Goal: Task Accomplishment & Management: Complete application form

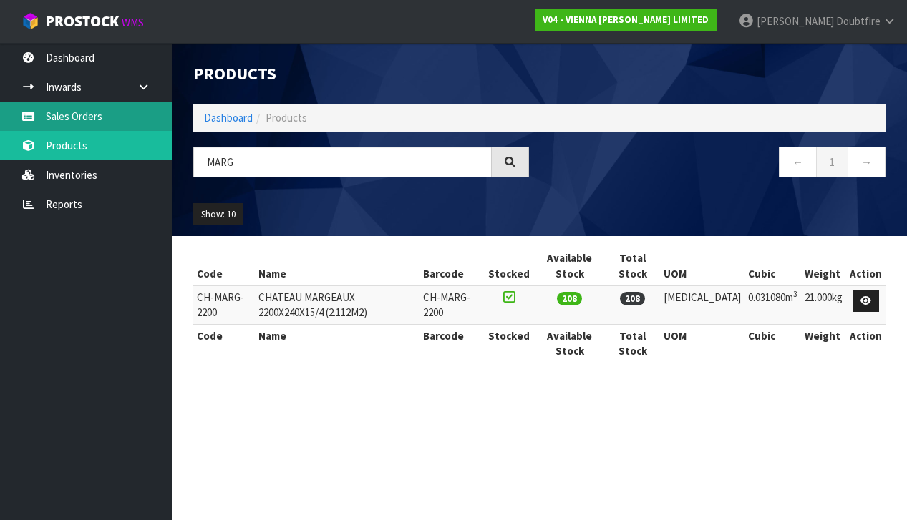
type input "MARG"
click at [77, 116] on link "Sales Orders" at bounding box center [86, 116] width 172 height 29
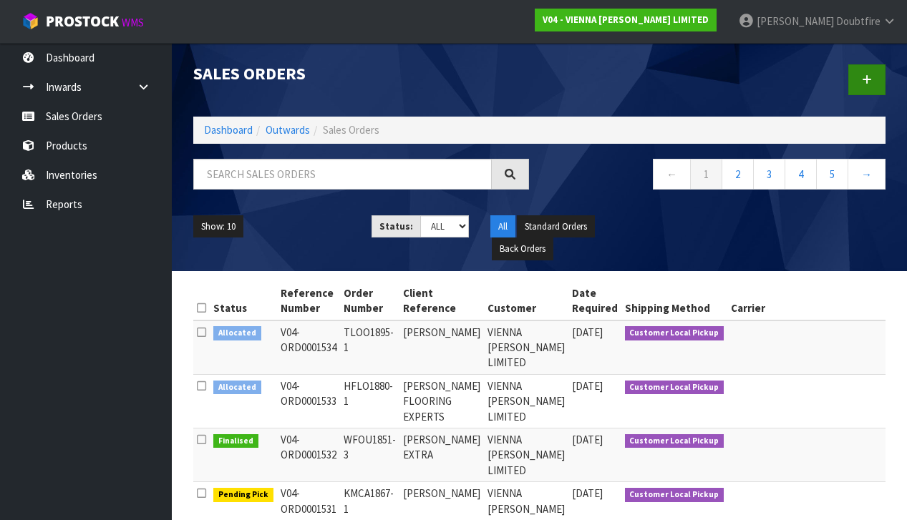
click at [874, 77] on link at bounding box center [866, 79] width 37 height 31
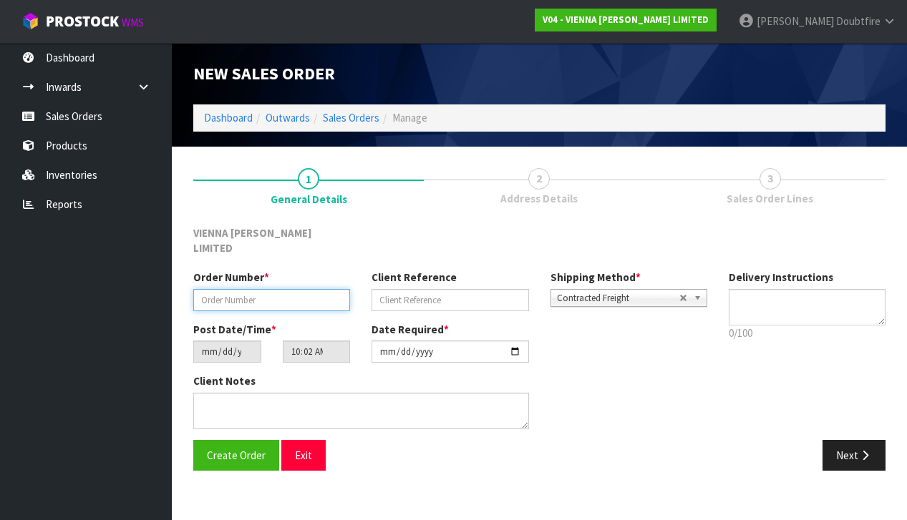
paste input "KTIM607-16"
type input "KTIM607-16"
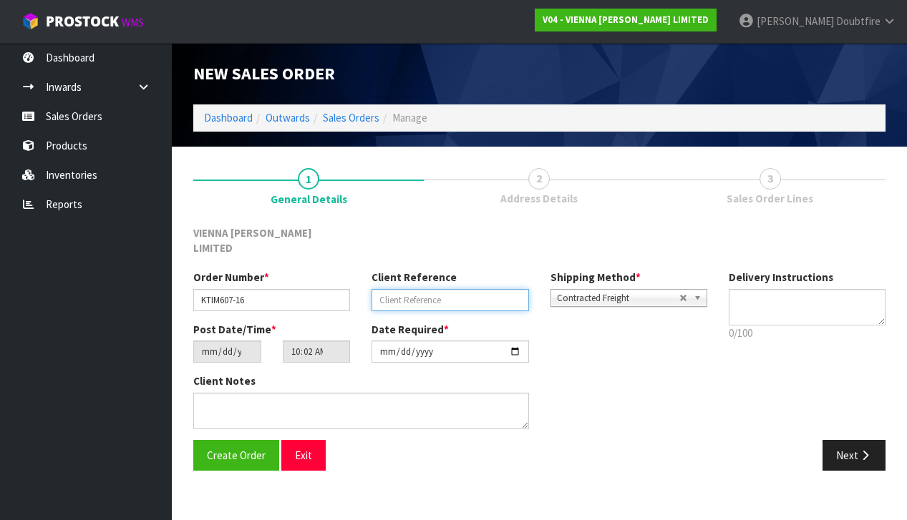
click at [392, 289] on input "text" at bounding box center [449, 300] width 157 height 22
type input "[PERSON_NAME]"
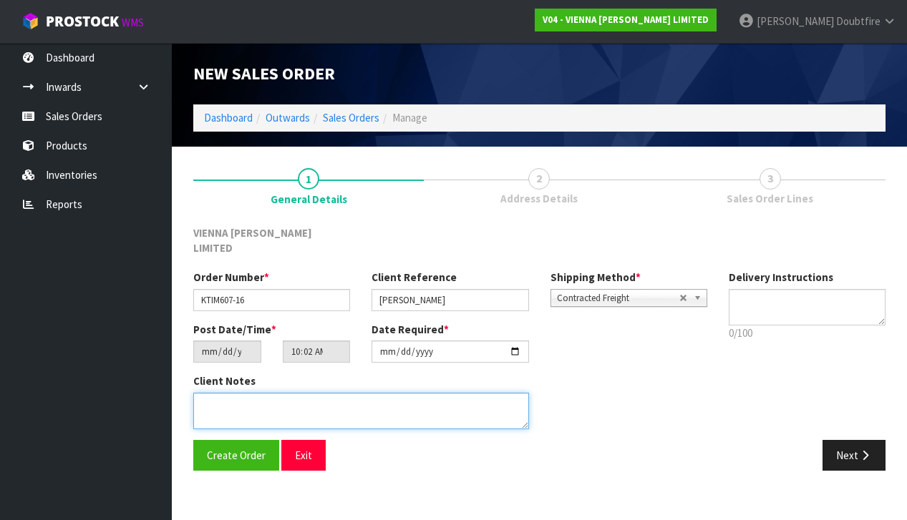
click at [286, 393] on textarea at bounding box center [361, 411] width 336 height 36
type textarea "[PERSON_NAME]"
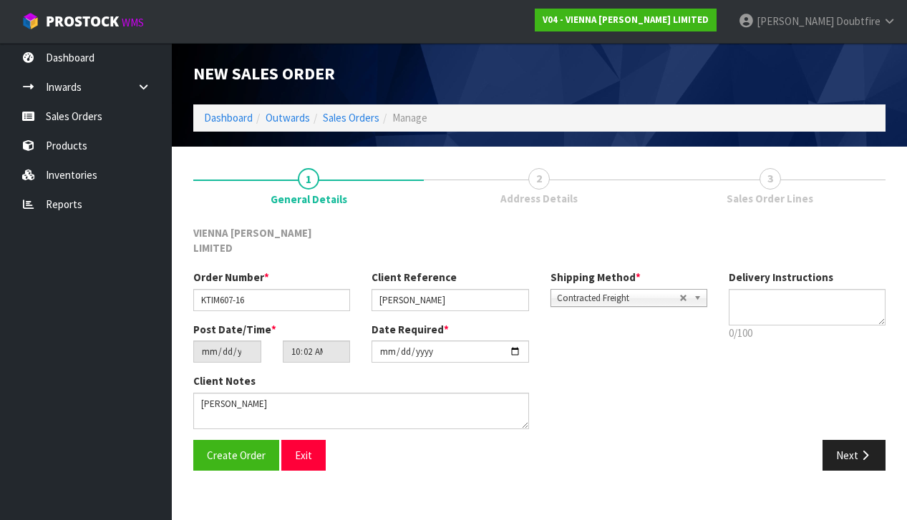
click at [607, 290] on span "Contracted Freight" at bounding box center [618, 298] width 122 height 17
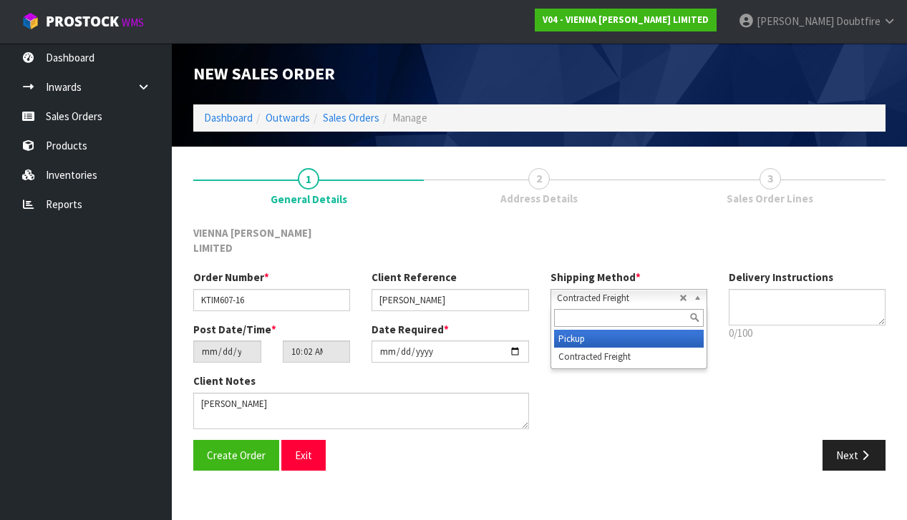
drag, startPoint x: 592, startPoint y: 315, endPoint x: 555, endPoint y: 323, distance: 38.2
click at [592, 330] on li "Pickup" at bounding box center [629, 339] width 150 height 18
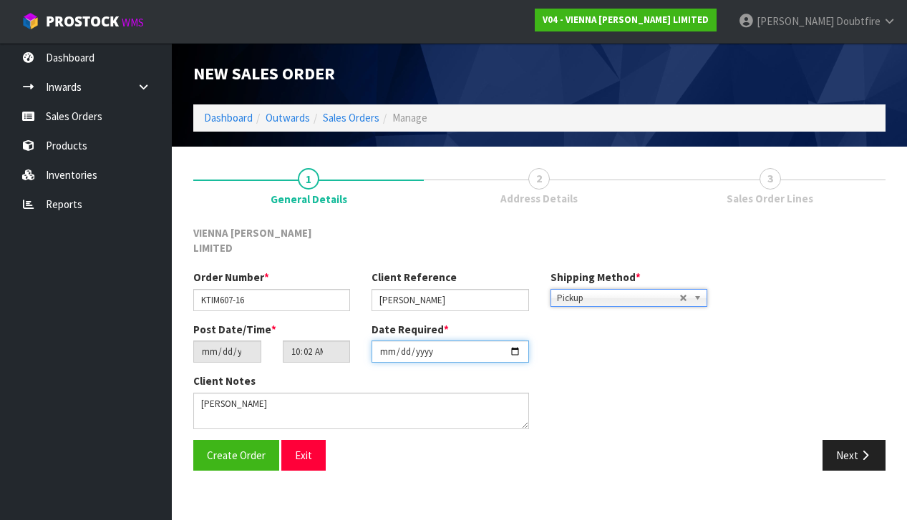
click at [386, 346] on input "[DATE]" at bounding box center [449, 352] width 157 height 22
type input "[DATE]"
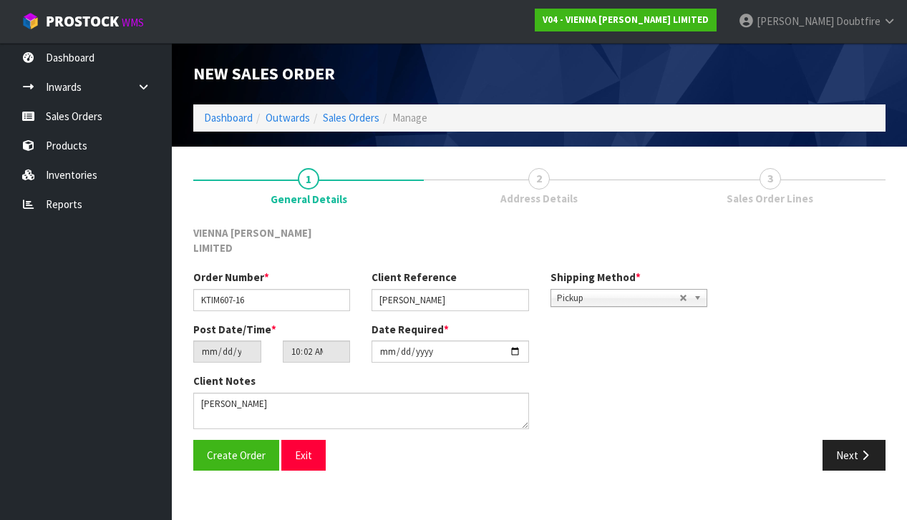
drag, startPoint x: 345, startPoint y: 484, endPoint x: 290, endPoint y: 461, distance: 59.7
click at [344, 484] on section "New Sales Order Dashboard Outwards Sales Orders Manage New Sales Order Dashboar…" at bounding box center [453, 260] width 907 height 520
click at [243, 444] on button "Create Order" at bounding box center [236, 455] width 86 height 31
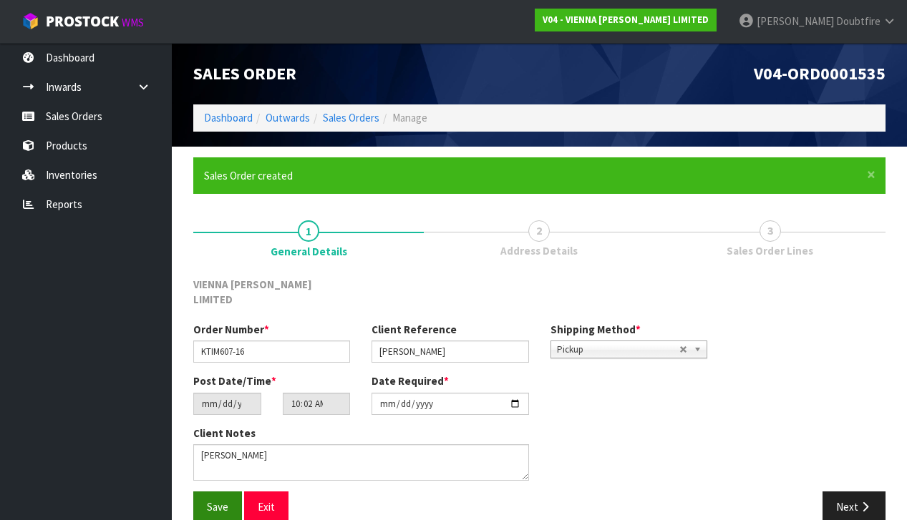
click at [222, 500] on span "Save" at bounding box center [217, 507] width 21 height 14
click at [856, 492] on button "Next" at bounding box center [853, 507] width 63 height 31
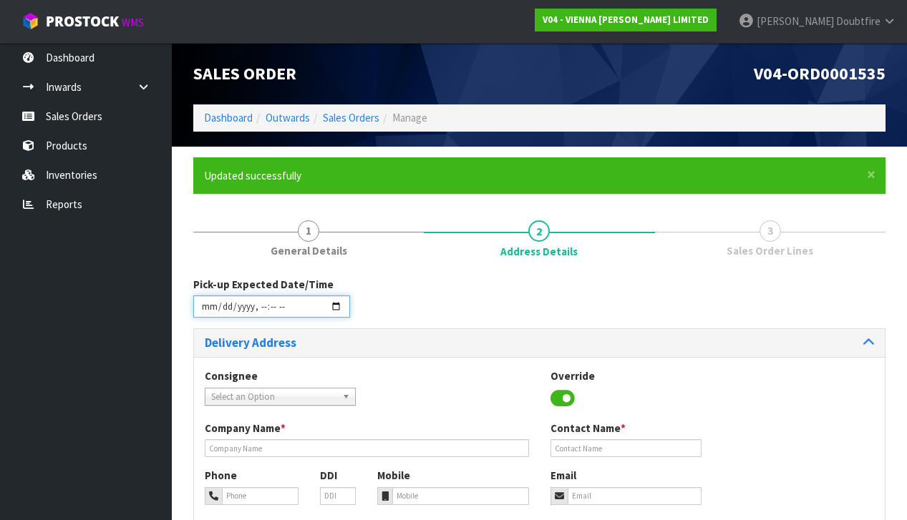
click at [207, 314] on input "datetime-local" at bounding box center [271, 306] width 157 height 22
type input "[DATE]T10:02"
click at [354, 370] on div "Consignee 000001.BAY MECHANICS - BAY MECHANICS 000001A - BRAKE & TRANSMISSION N…" at bounding box center [280, 386] width 172 height 36
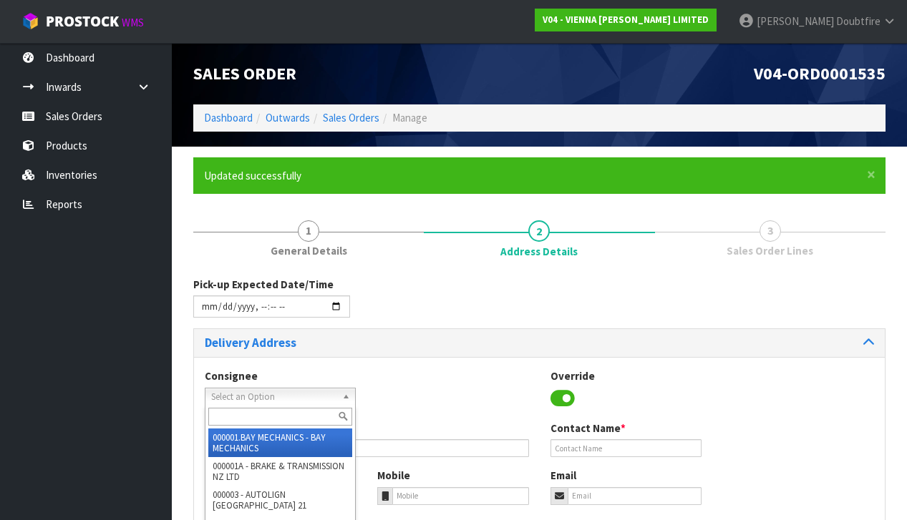
click at [260, 389] on span "Select an Option" at bounding box center [273, 397] width 125 height 17
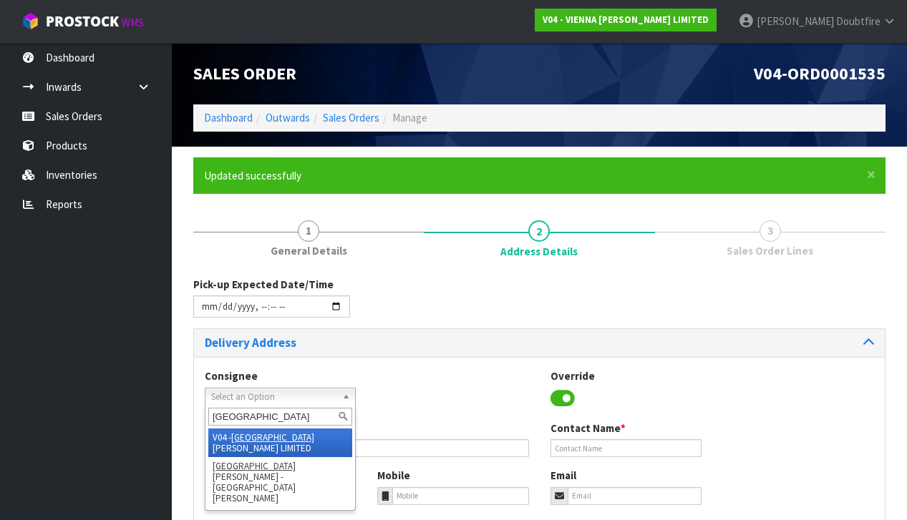
type input "[GEOGRAPHIC_DATA]"
click at [301, 437] on li "V04 - VIENNA [PERSON_NAME] LIMITED" at bounding box center [280, 443] width 144 height 29
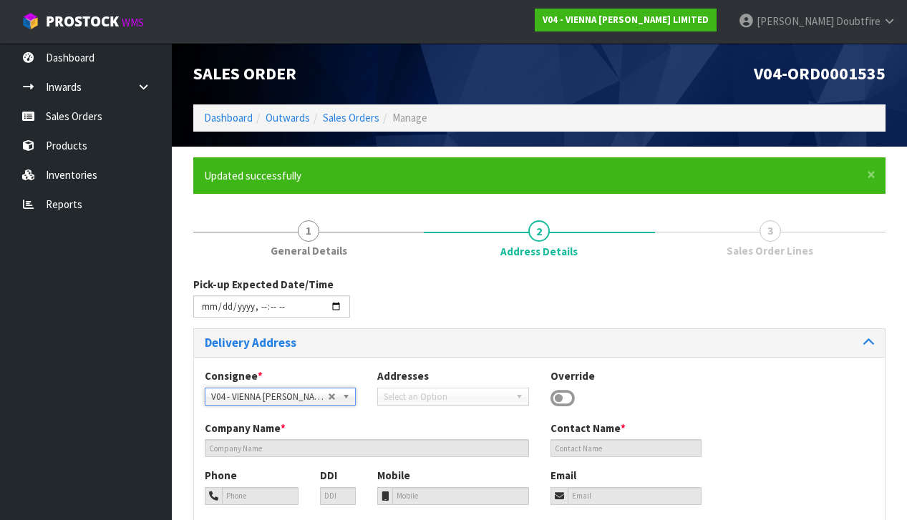
type input "VIENNA [PERSON_NAME] LIMITED"
type input "[PERSON_NAME]"
type input "[PHONE_NUMBER]"
type input "[PERSON_NAME][EMAIL_ADDRESS][DOMAIN_NAME]"
type input "2 ROXBURGH ST"
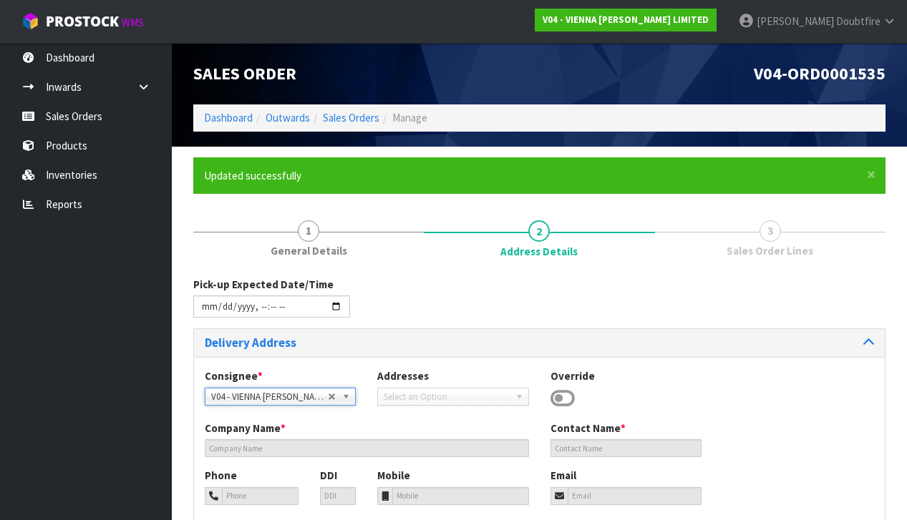
type input "1023"
type input "[GEOGRAPHIC_DATA]"
type input "NEWMARKET"
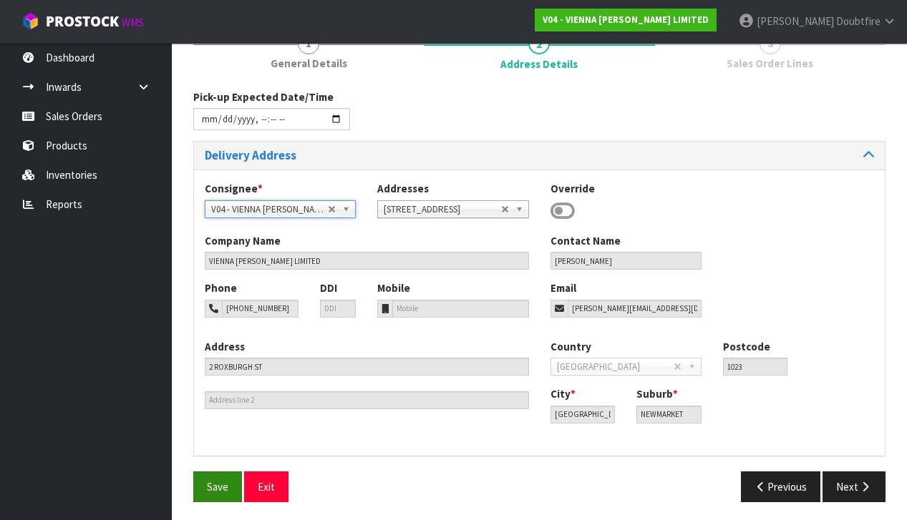
click at [220, 480] on span "Save" at bounding box center [217, 487] width 21 height 14
type input "[DATE]T10:02"
click at [212, 484] on span "Save" at bounding box center [217, 488] width 21 height 14
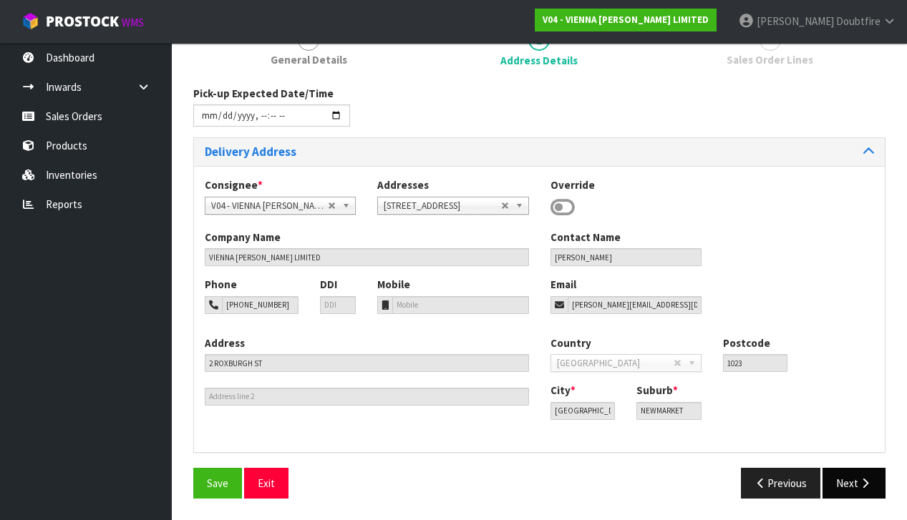
scroll to position [187, 0]
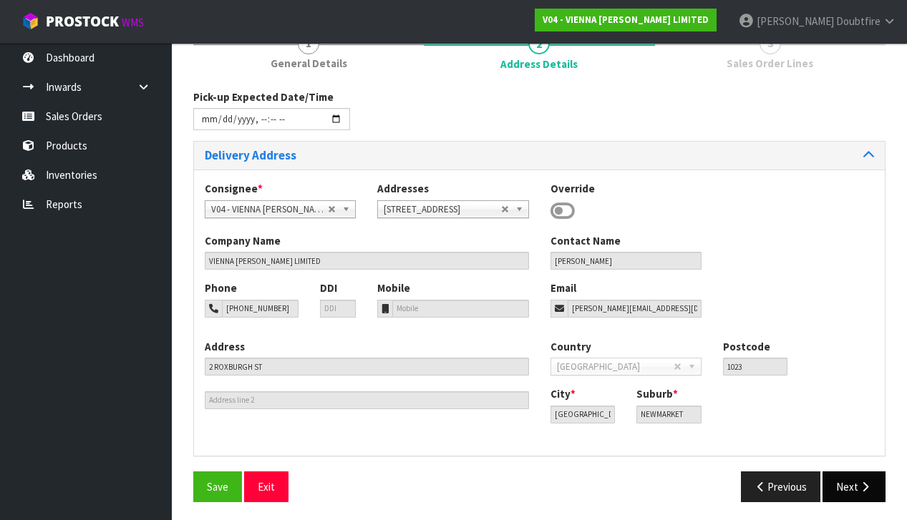
click at [855, 488] on button "Next" at bounding box center [853, 487] width 63 height 31
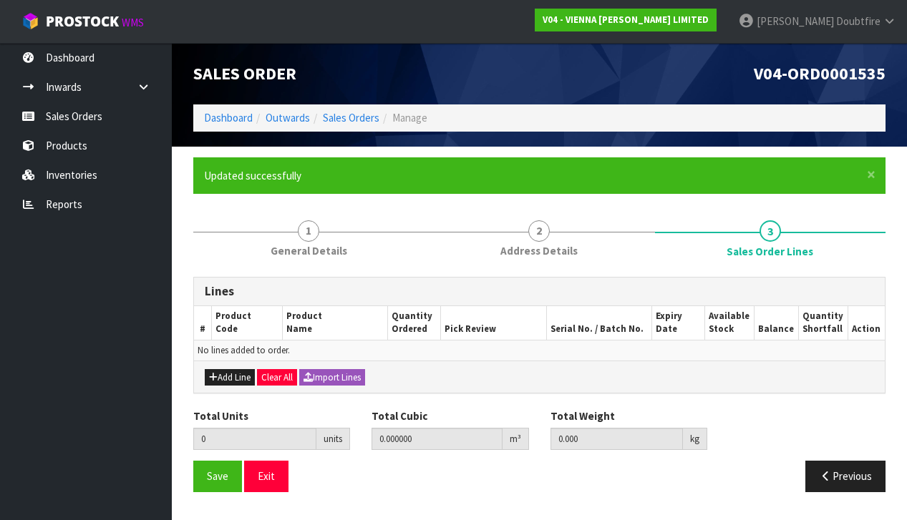
click at [237, 374] on button "Add Line" at bounding box center [230, 377] width 50 height 17
type input "0"
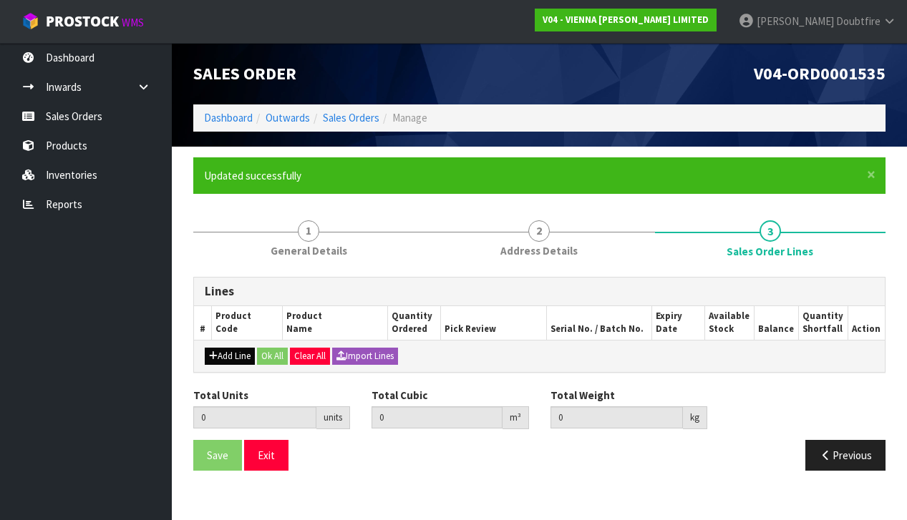
click at [228, 352] on button "Add Line" at bounding box center [230, 356] width 50 height 17
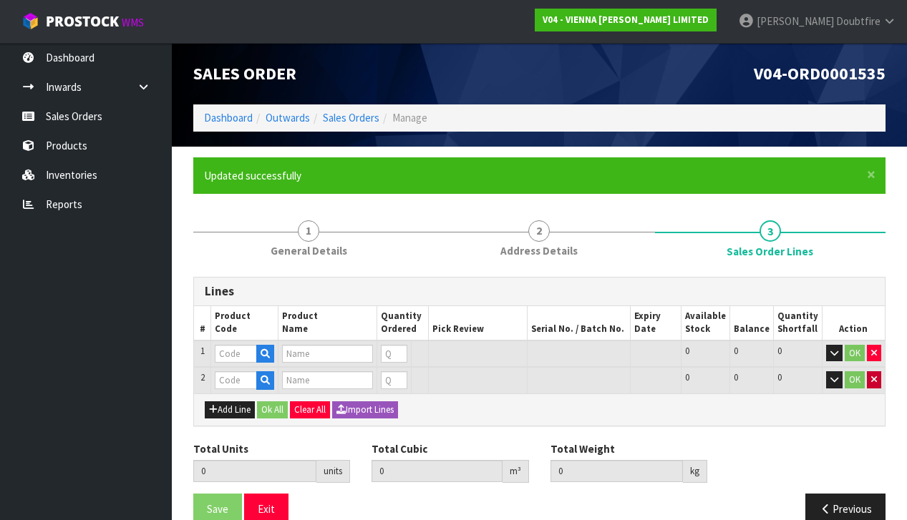
click at [878, 371] on button "button" at bounding box center [873, 379] width 14 height 17
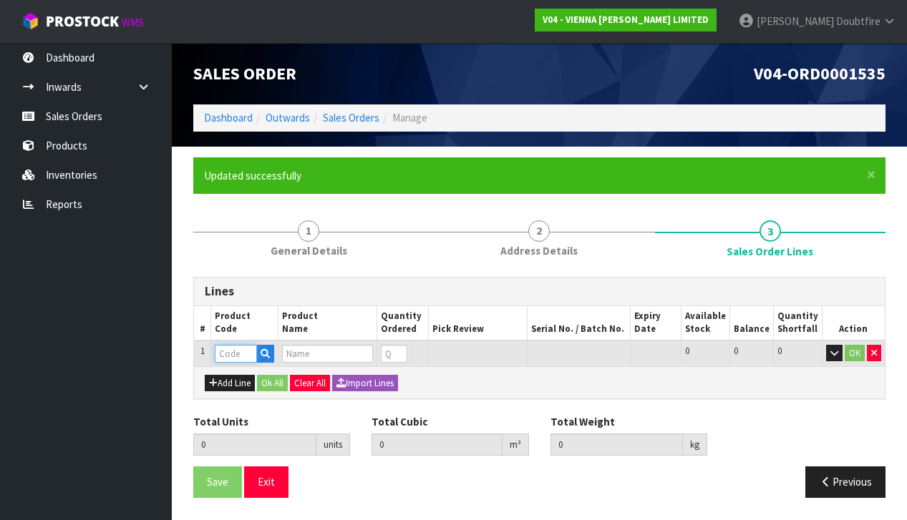
click at [228, 351] on input "text" at bounding box center [236, 354] width 42 height 18
type input "PARA"
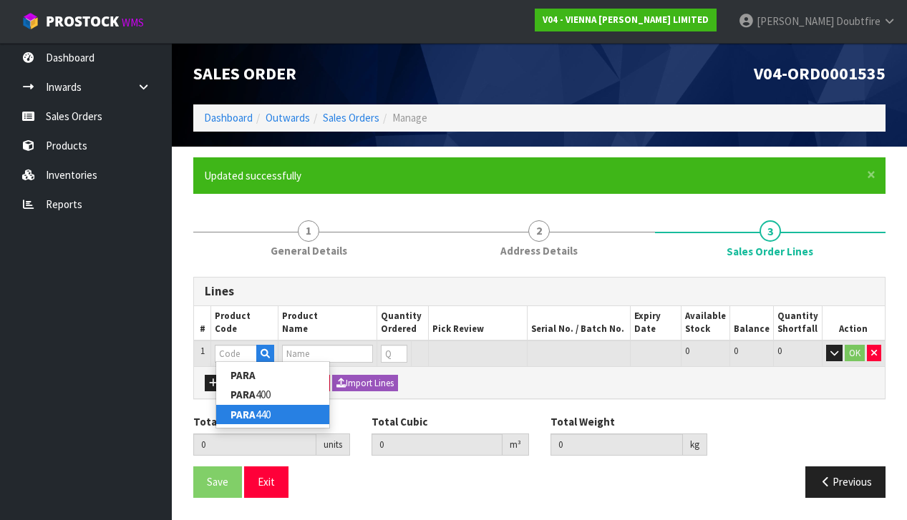
click at [259, 409] on link "PARA 440" at bounding box center [272, 414] width 113 height 19
type input "PARA 440"
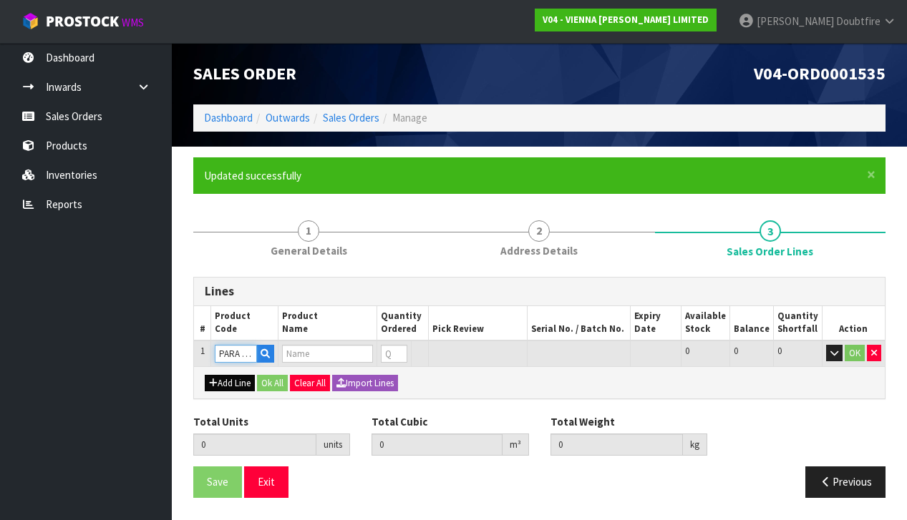
type input "0.000000"
type input "0.000"
type input "PARABOND 440"
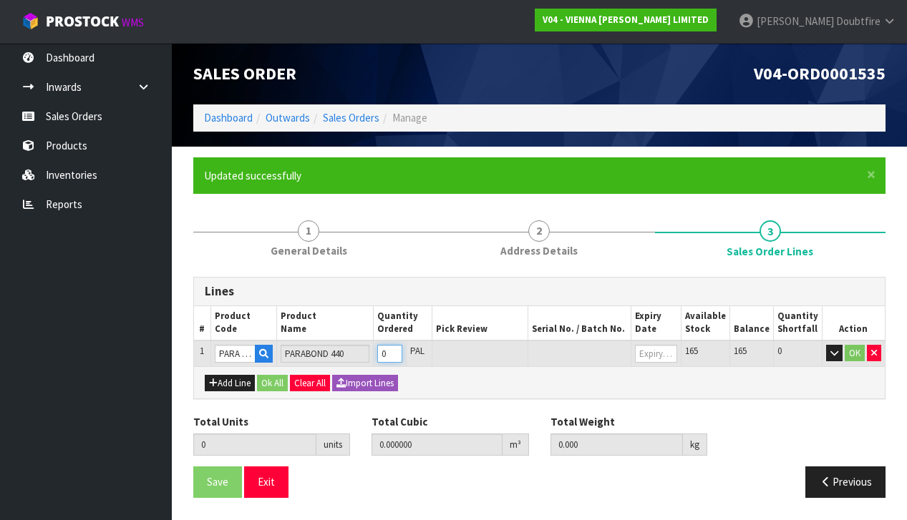
type input "1"
type input "0.0207"
type input "15.8"
click at [401, 348] on input "1" at bounding box center [389, 354] width 25 height 18
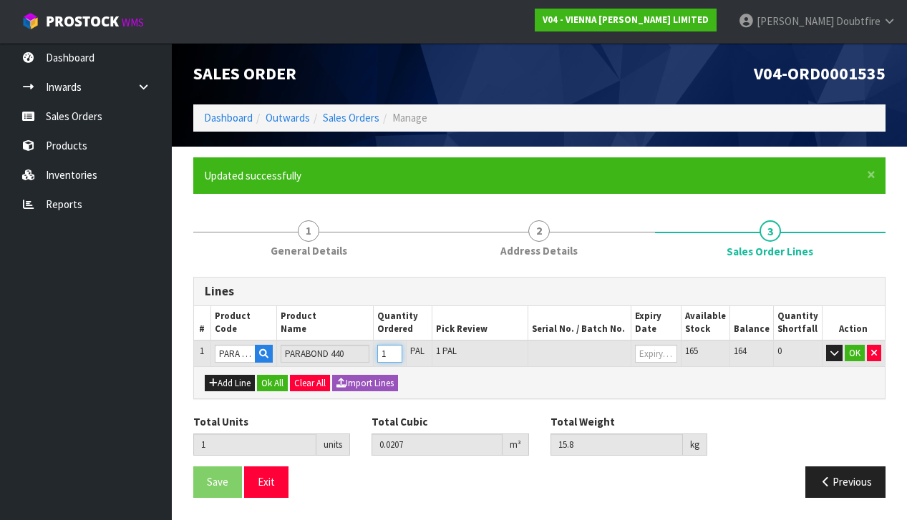
type input "0"
type input "1"
type input "0.0207"
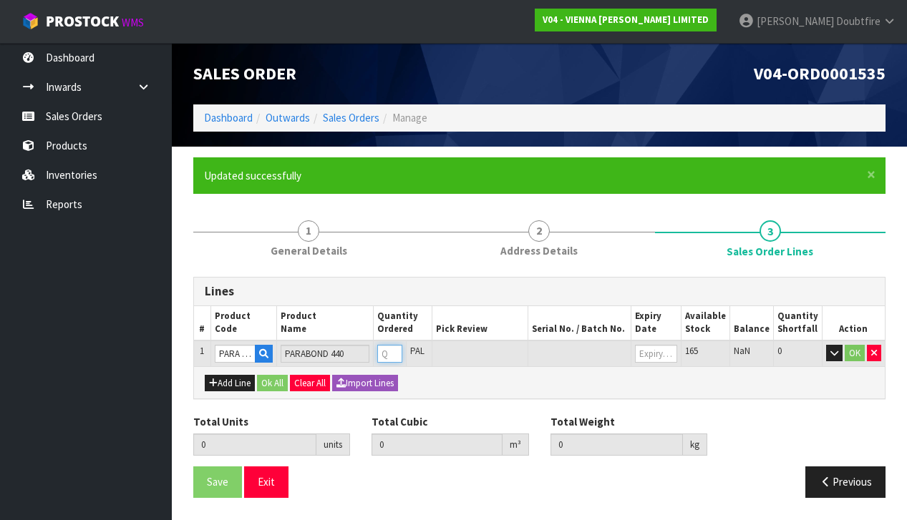
type input "15.8"
type input "1"
type input "15"
type input "0.3105"
type input "237"
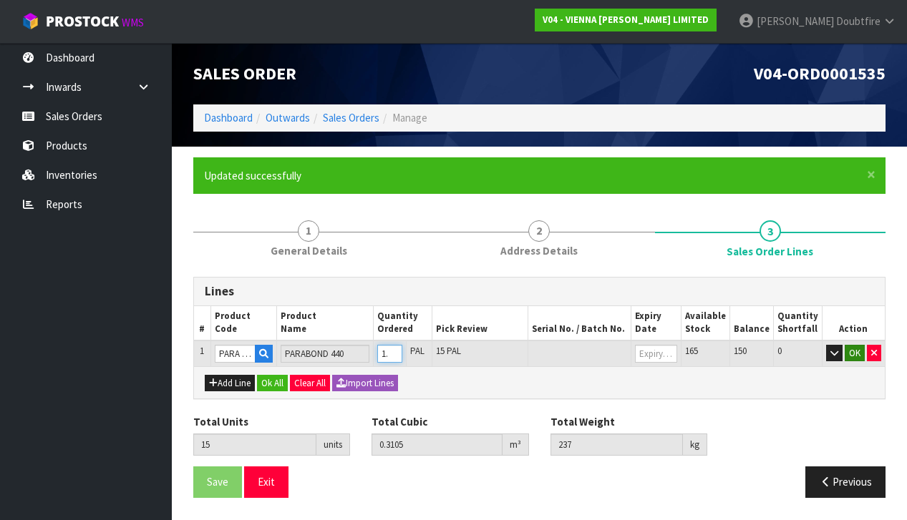
type input "15"
click at [854, 351] on button "OK" at bounding box center [854, 353] width 20 height 17
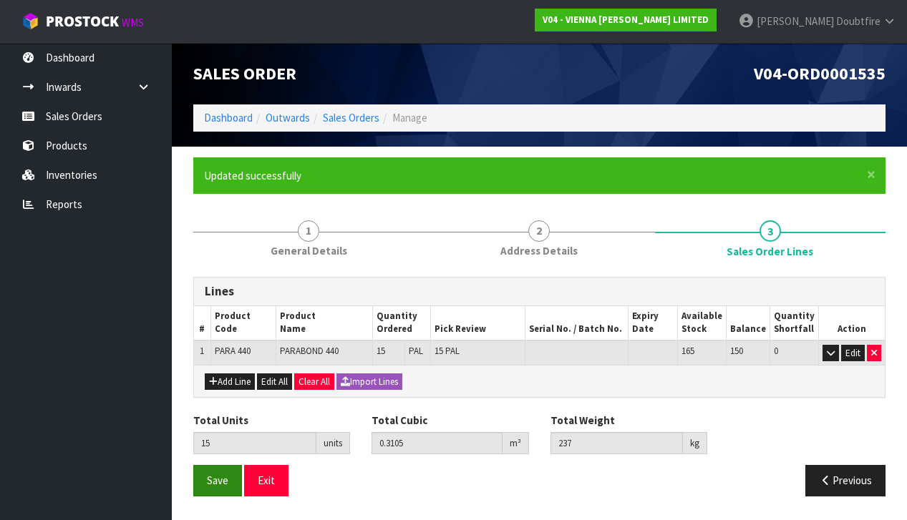
click at [213, 484] on button "Save" at bounding box center [217, 480] width 49 height 31
click at [215, 475] on span "Save" at bounding box center [217, 481] width 21 height 14
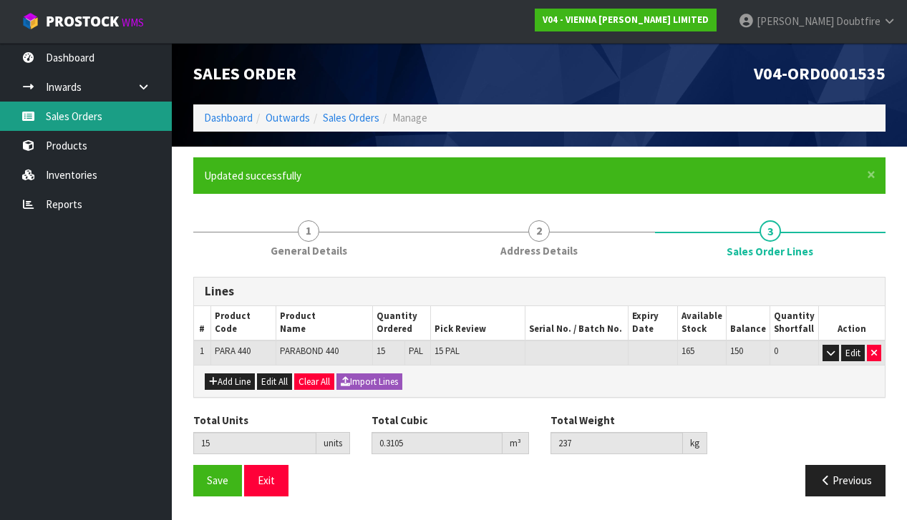
click at [96, 122] on link "Sales Orders" at bounding box center [86, 116] width 172 height 29
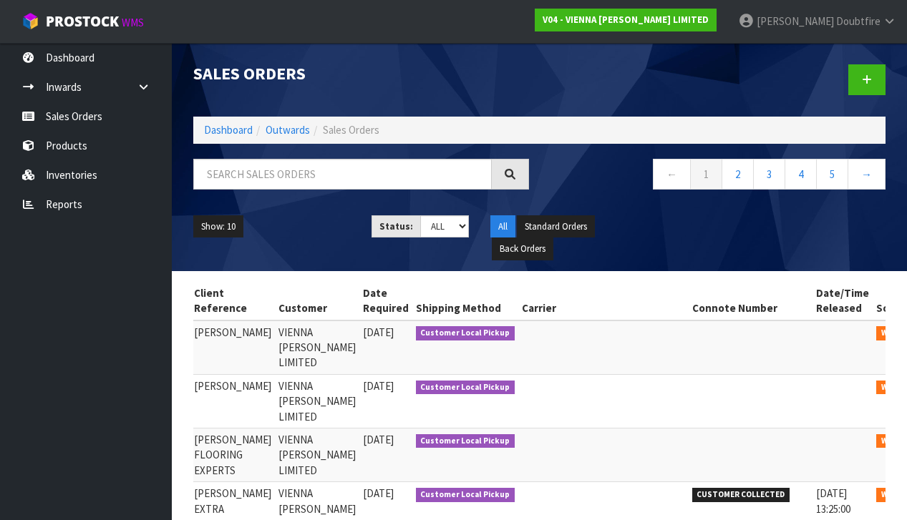
scroll to position [0, 208]
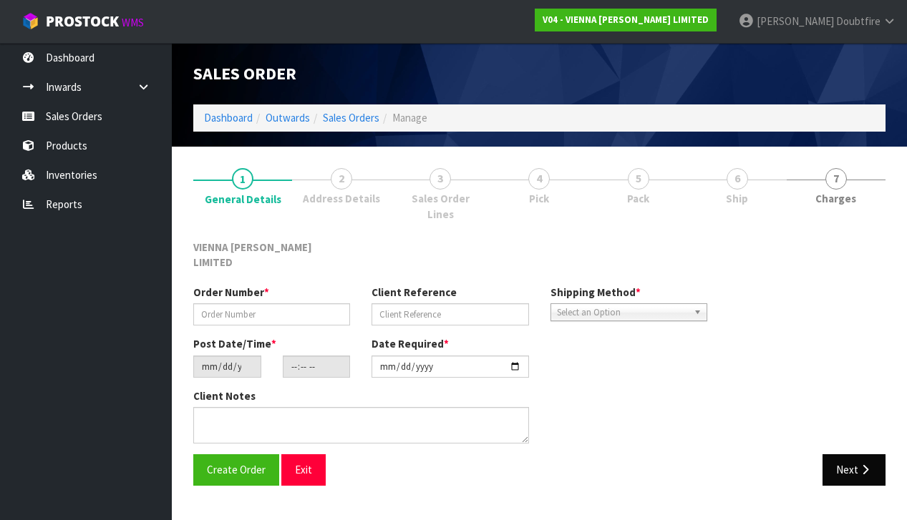
click at [838, 454] on button "Next" at bounding box center [853, 469] width 63 height 31
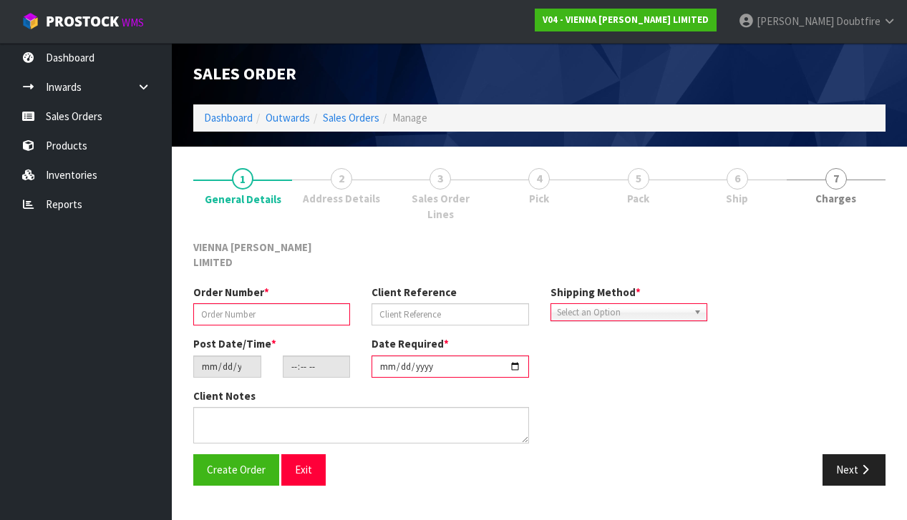
type input "TLOO1895-1"
type input "[PERSON_NAME]"
type input "[DATE]"
type input "13:35:00.000"
type input "[DATE]"
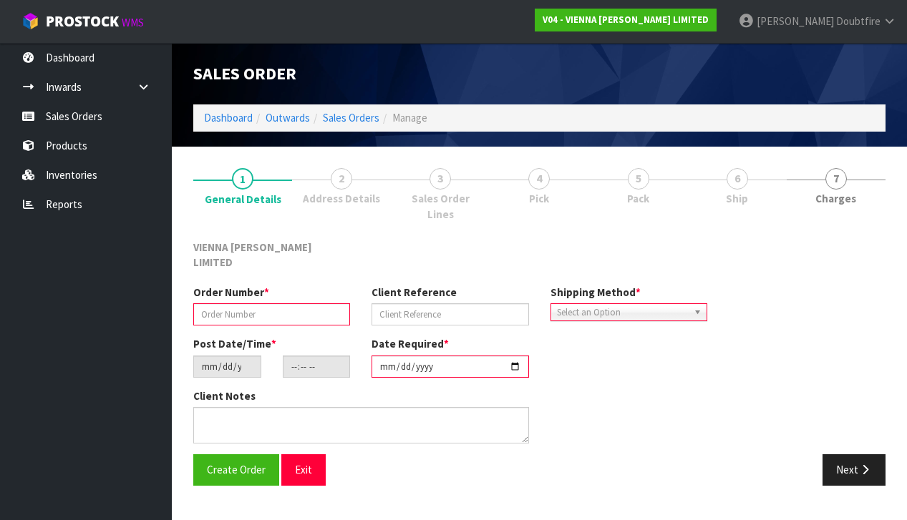
type textarea "[PERSON_NAME]"
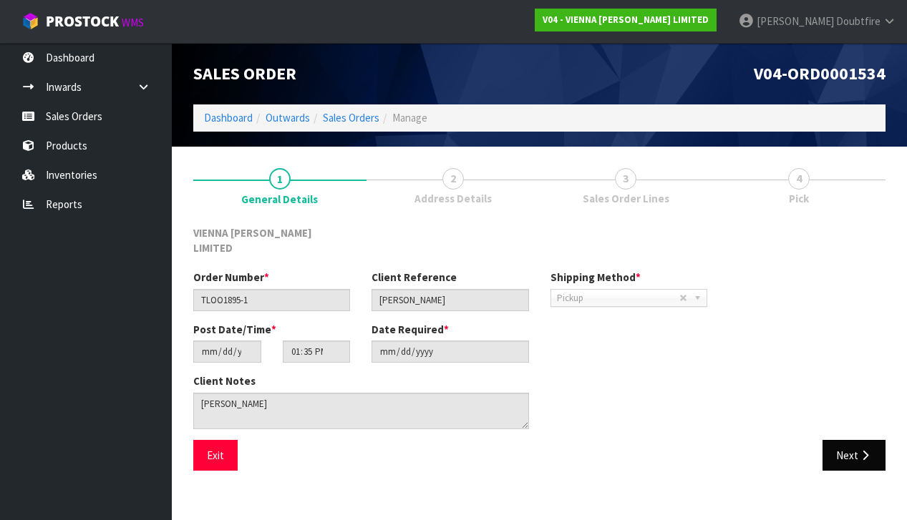
click at [849, 446] on button "Next" at bounding box center [853, 455] width 63 height 31
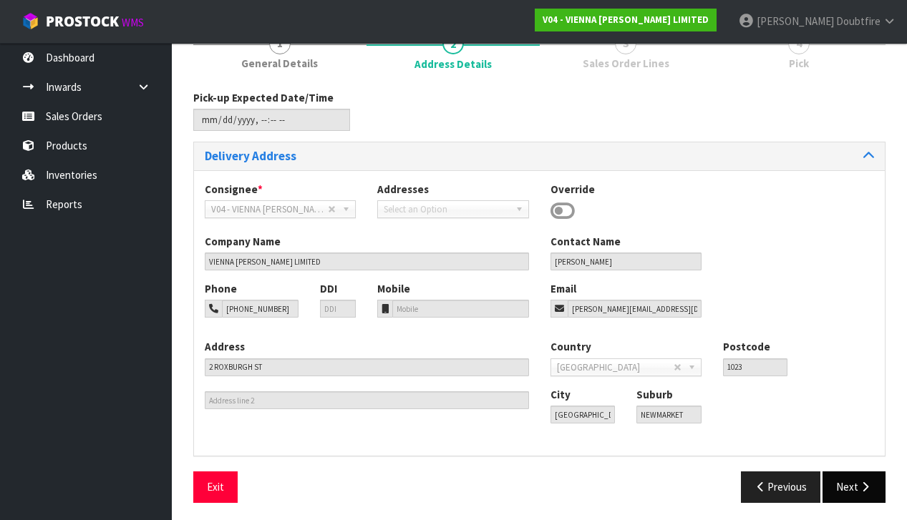
scroll to position [135, 1]
click at [843, 480] on button "Next" at bounding box center [853, 487] width 63 height 31
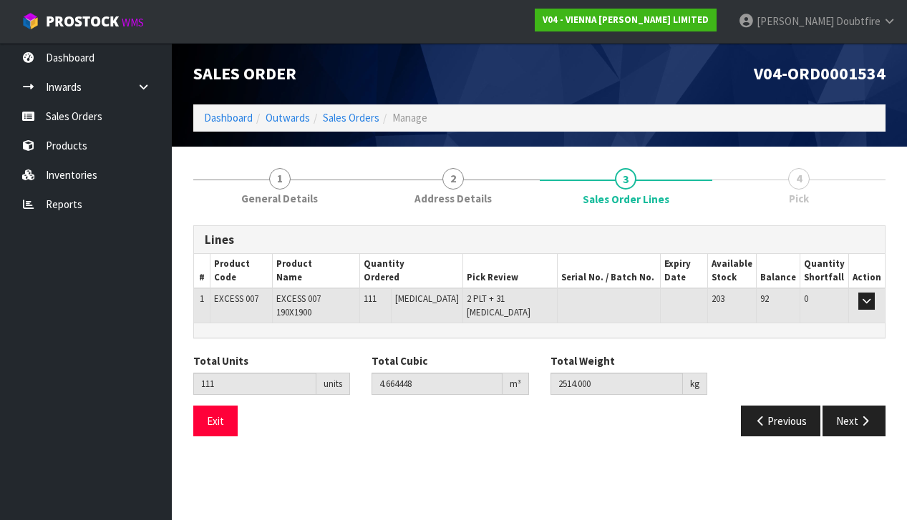
scroll to position [0, 0]
drag, startPoint x: 213, startPoint y: 297, endPoint x: 265, endPoint y: 298, distance: 51.5
click at [265, 298] on td "EXCESS 007" at bounding box center [241, 305] width 62 height 34
copy span "EXCESS 007"
